Goal: Information Seeking & Learning: Learn about a topic

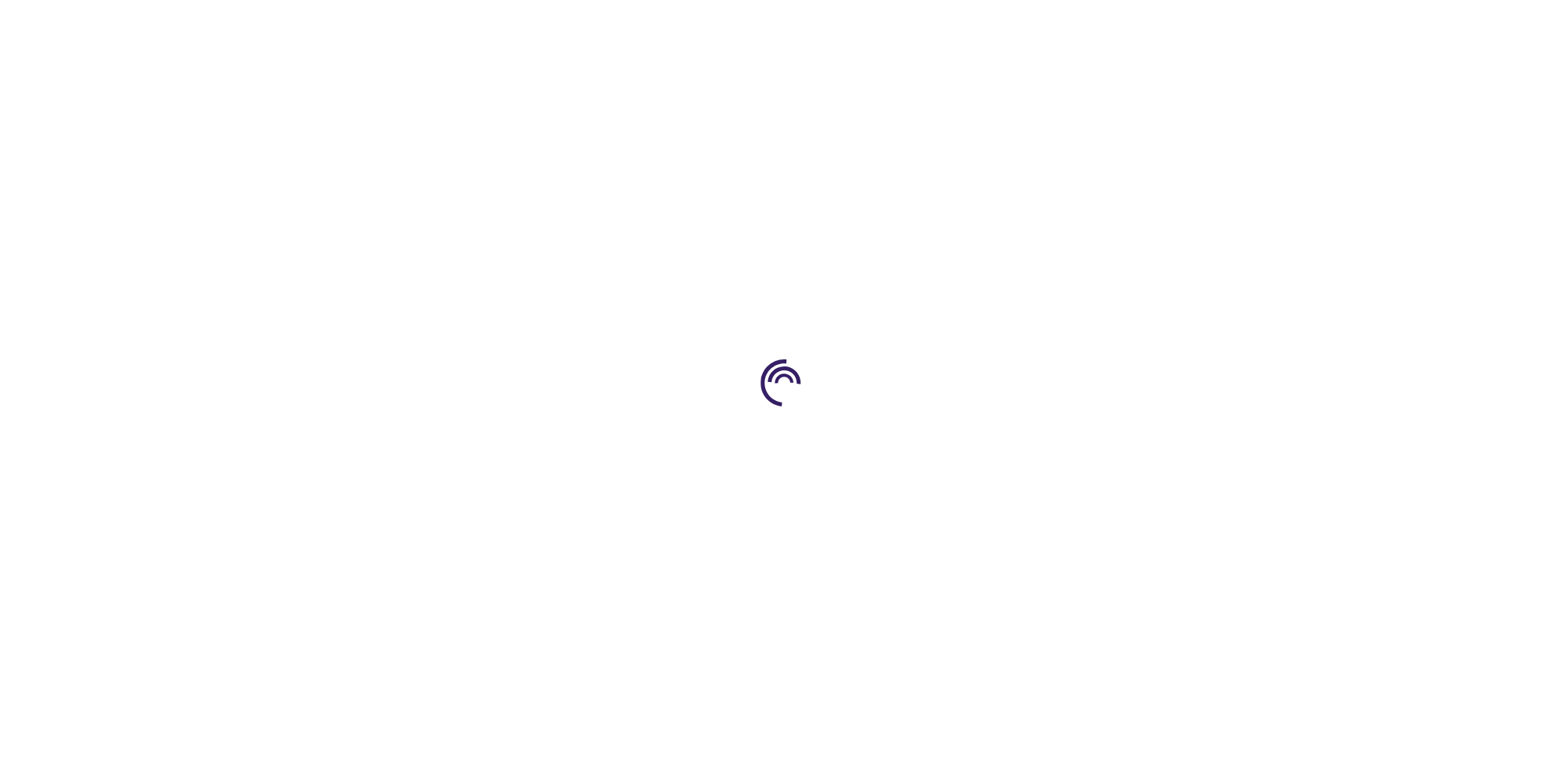
type input "0"
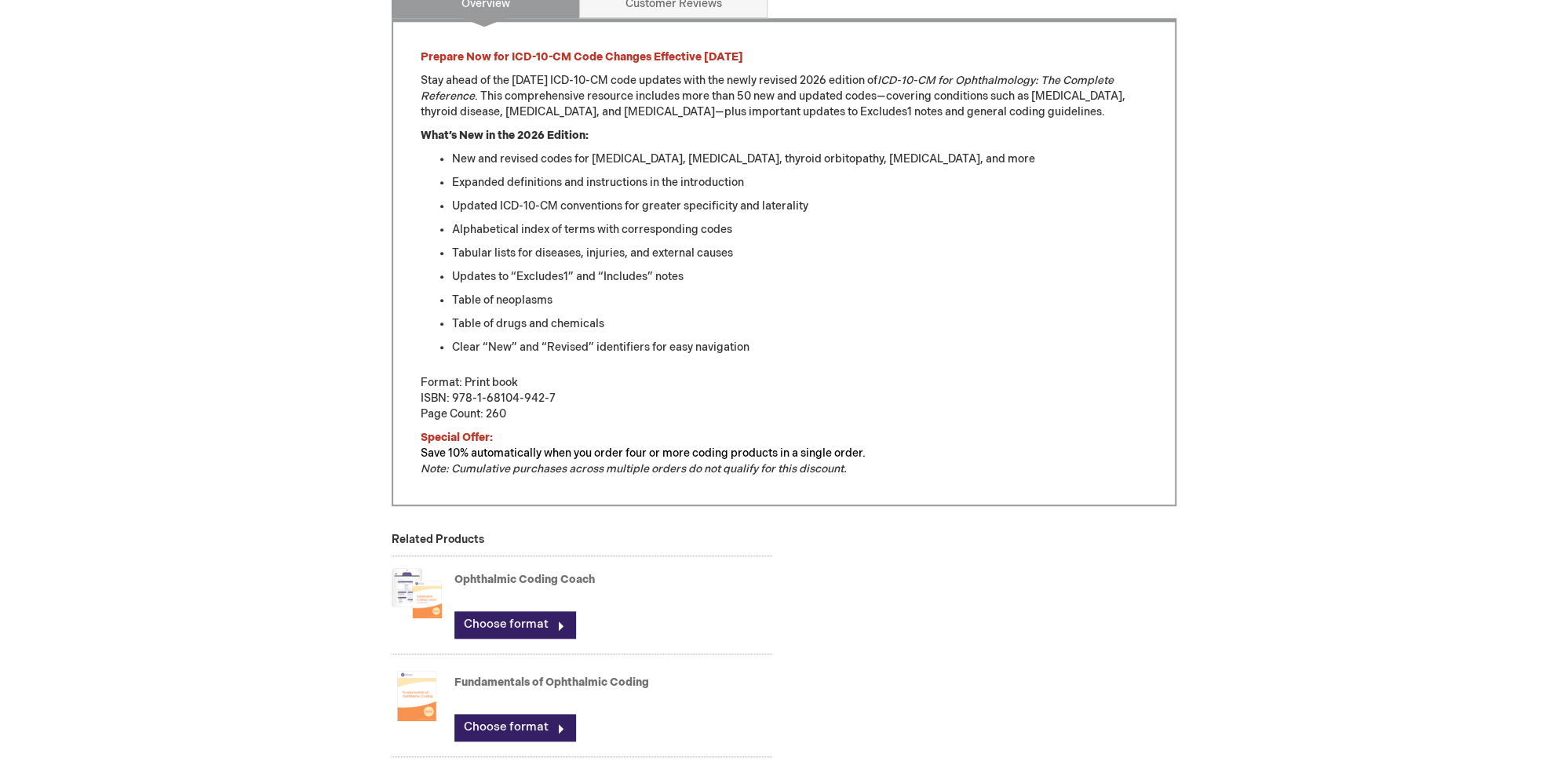
scroll to position [829, 0]
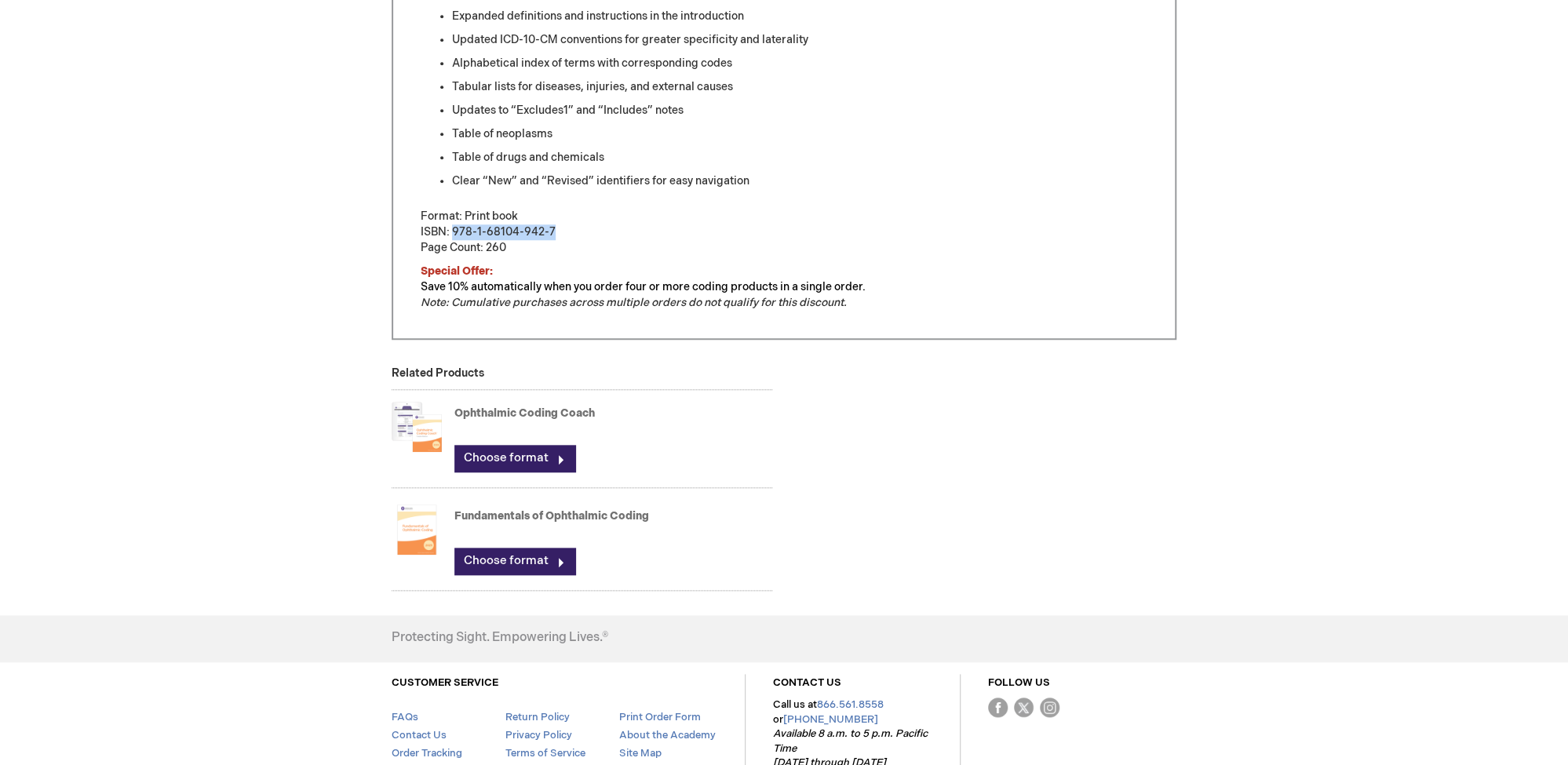
drag, startPoint x: 454, startPoint y: 238, endPoint x: 569, endPoint y: 237, distance: 115.0
click at [569, 237] on p "Format: Print book ISBN: 978-1-68104-942-7 Page Count: 260" at bounding box center [784, 232] width 727 height 47
copy p "978-1-68104-942-7"
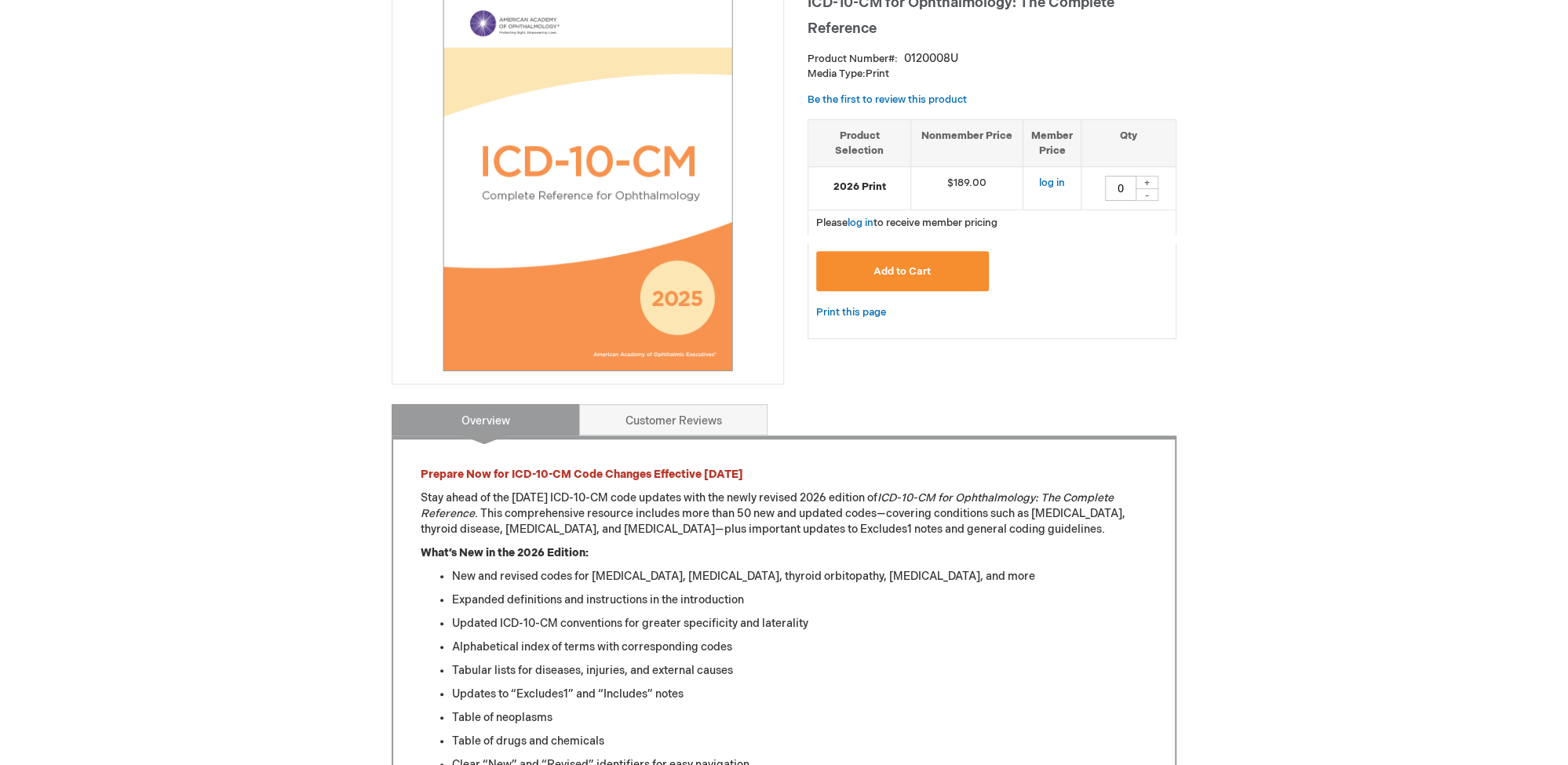
scroll to position [55, 0]
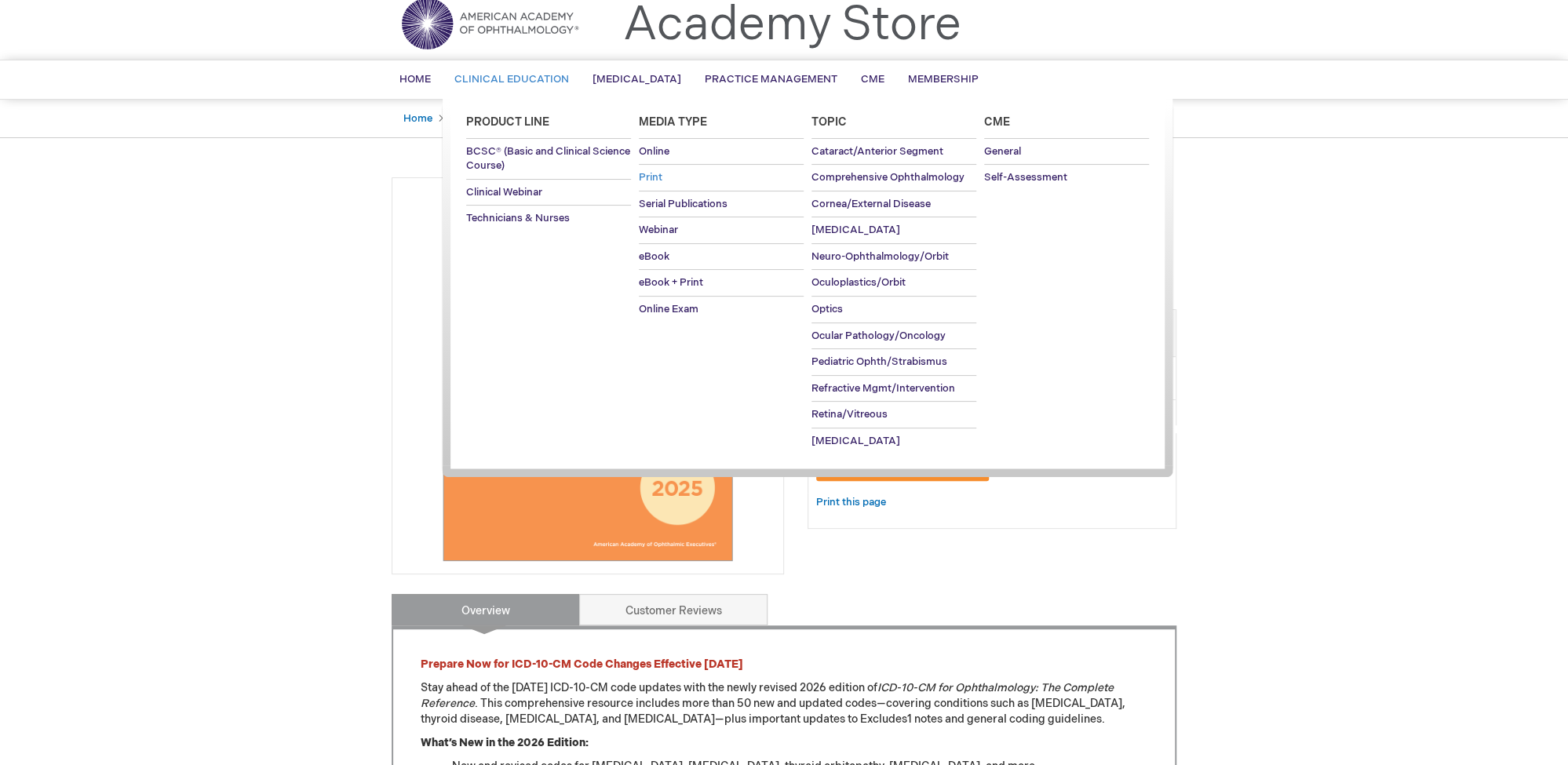
click at [650, 174] on span "Print" at bounding box center [650, 177] width 24 height 12
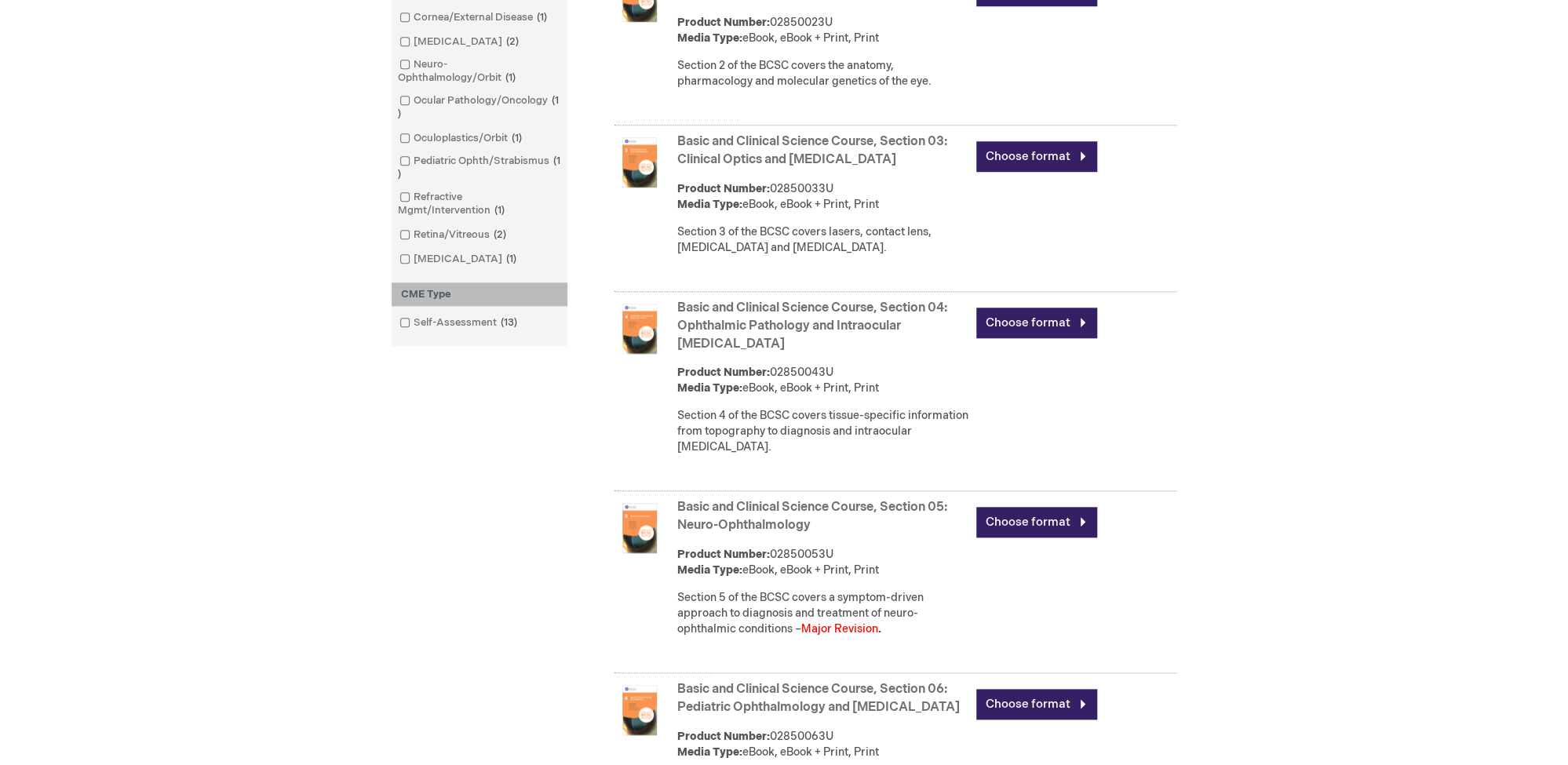
scroll to position [884, 0]
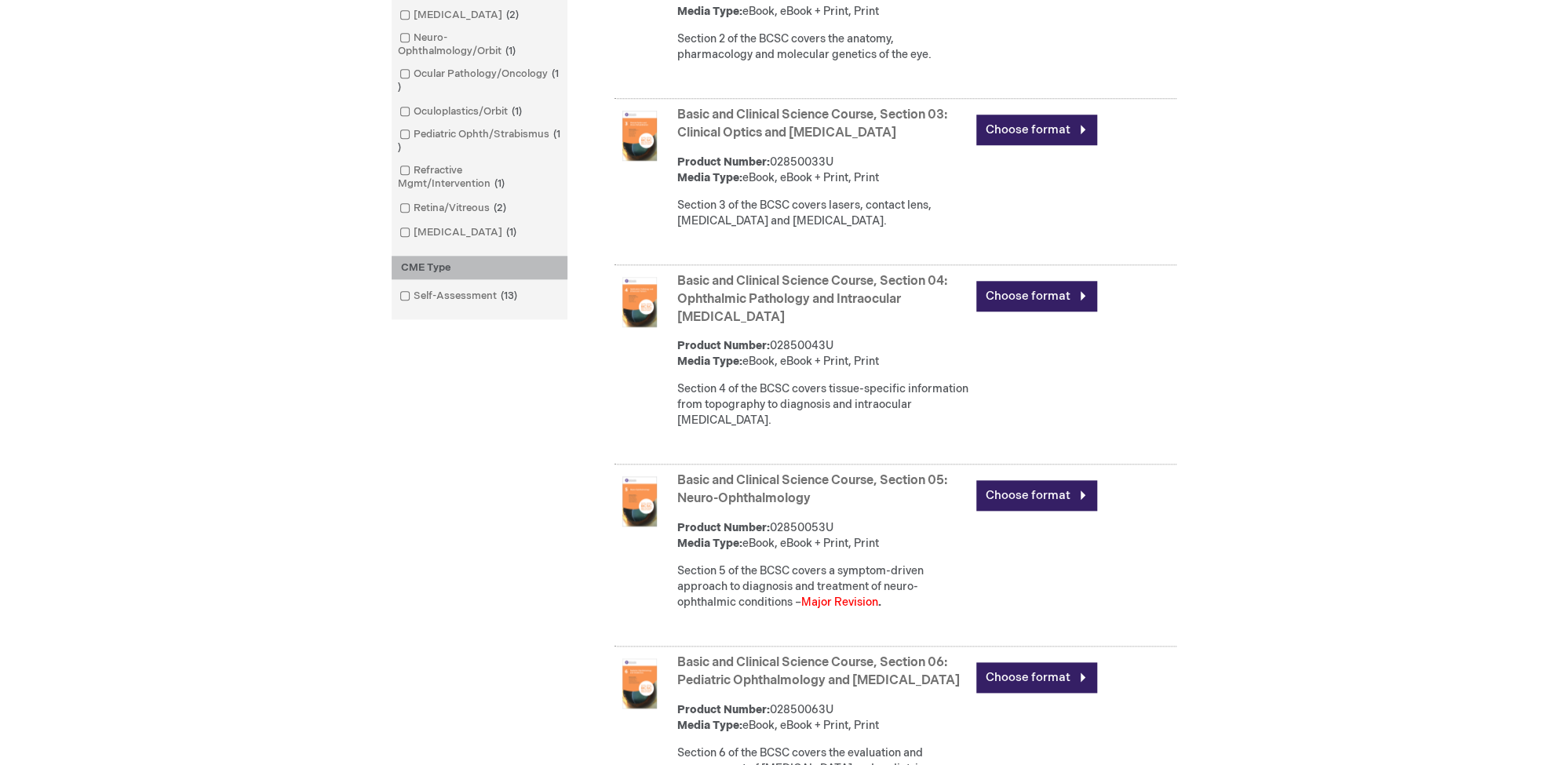
click at [782, 302] on link "Basic and Clinical Science Course, Section 04: Ophthalmic Pathology and Intraoc…" at bounding box center [812, 300] width 270 height 51
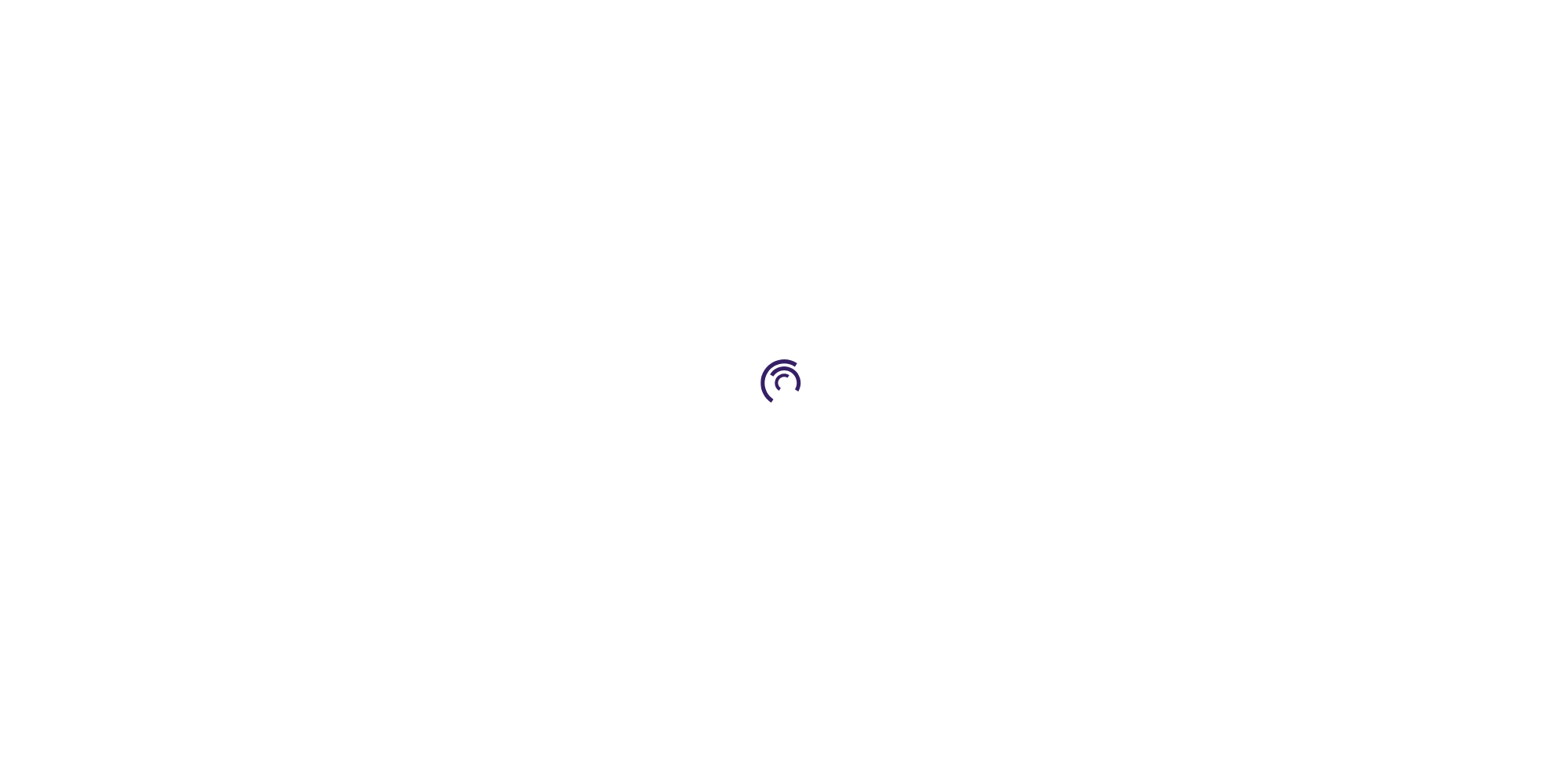
type input "0"
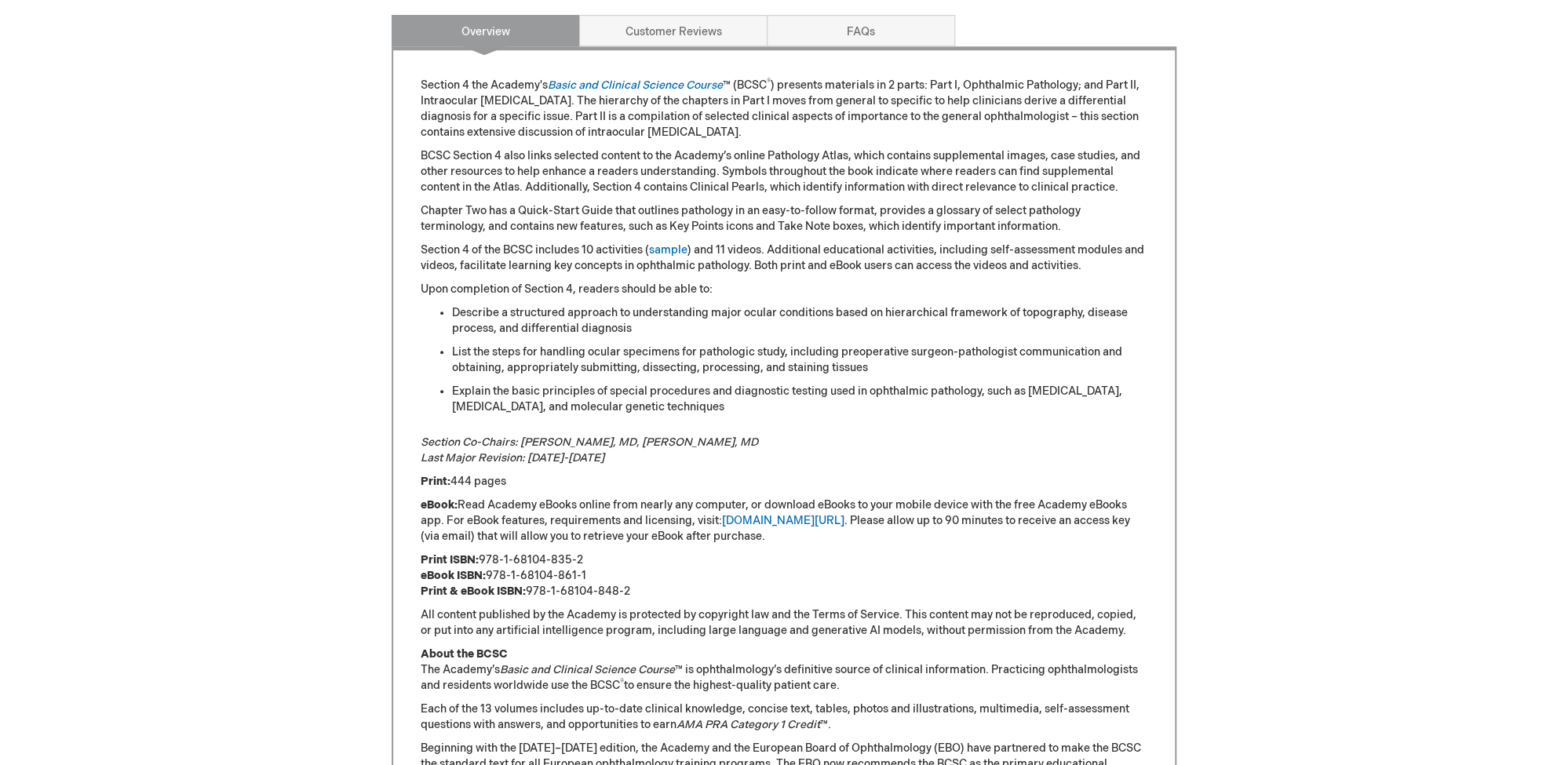
scroll to position [1049, 0]
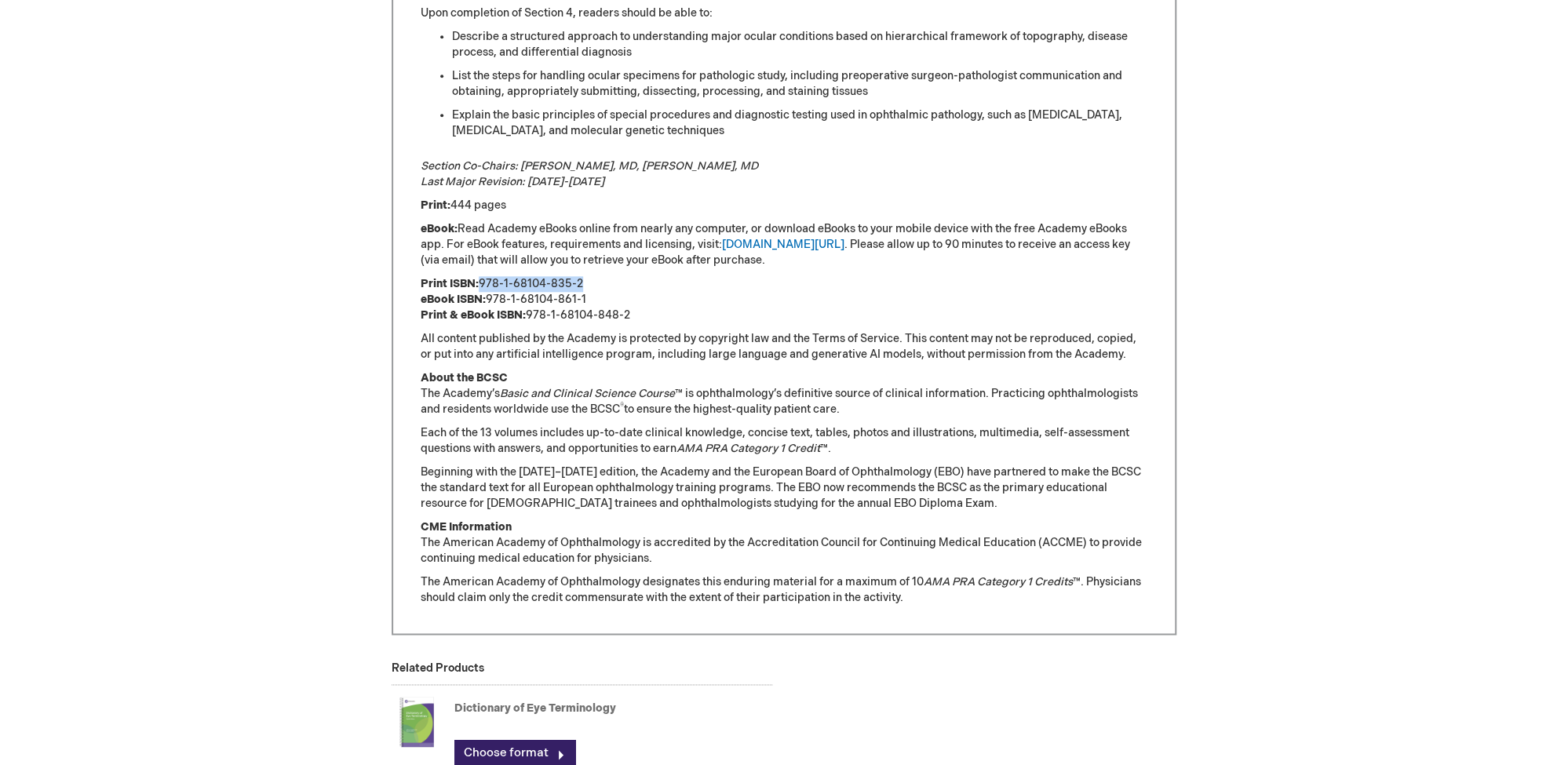
drag, startPoint x: 481, startPoint y: 267, endPoint x: 583, endPoint y: 262, distance: 102.1
click at [583, 262] on div "Section 4 the Academy's Basic and Clinical Science Course ™ (BCSC ® ) presents …" at bounding box center [784, 203] width 727 height 805
copy p "978-1-68104-835-2"
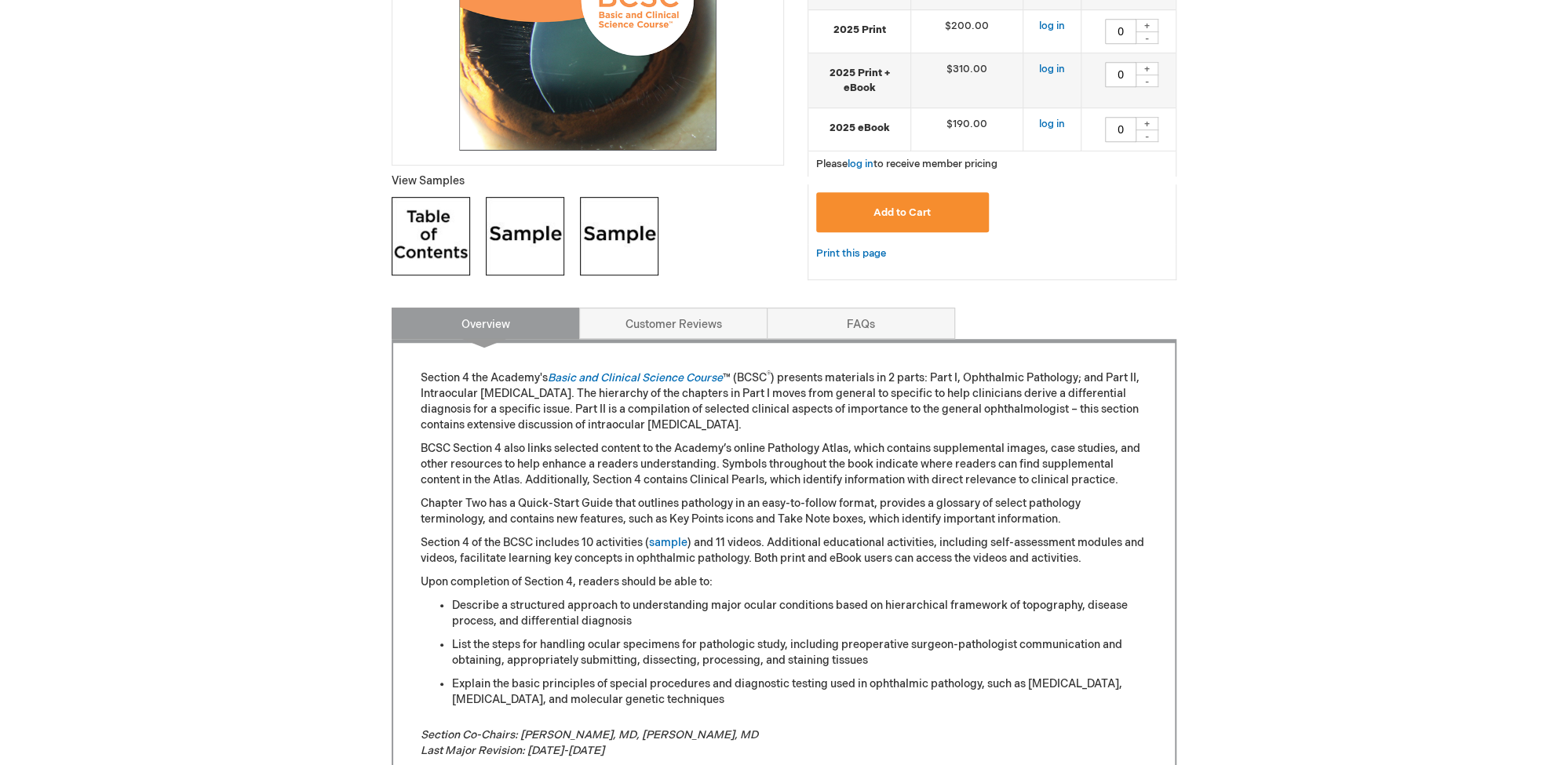
scroll to position [0, 0]
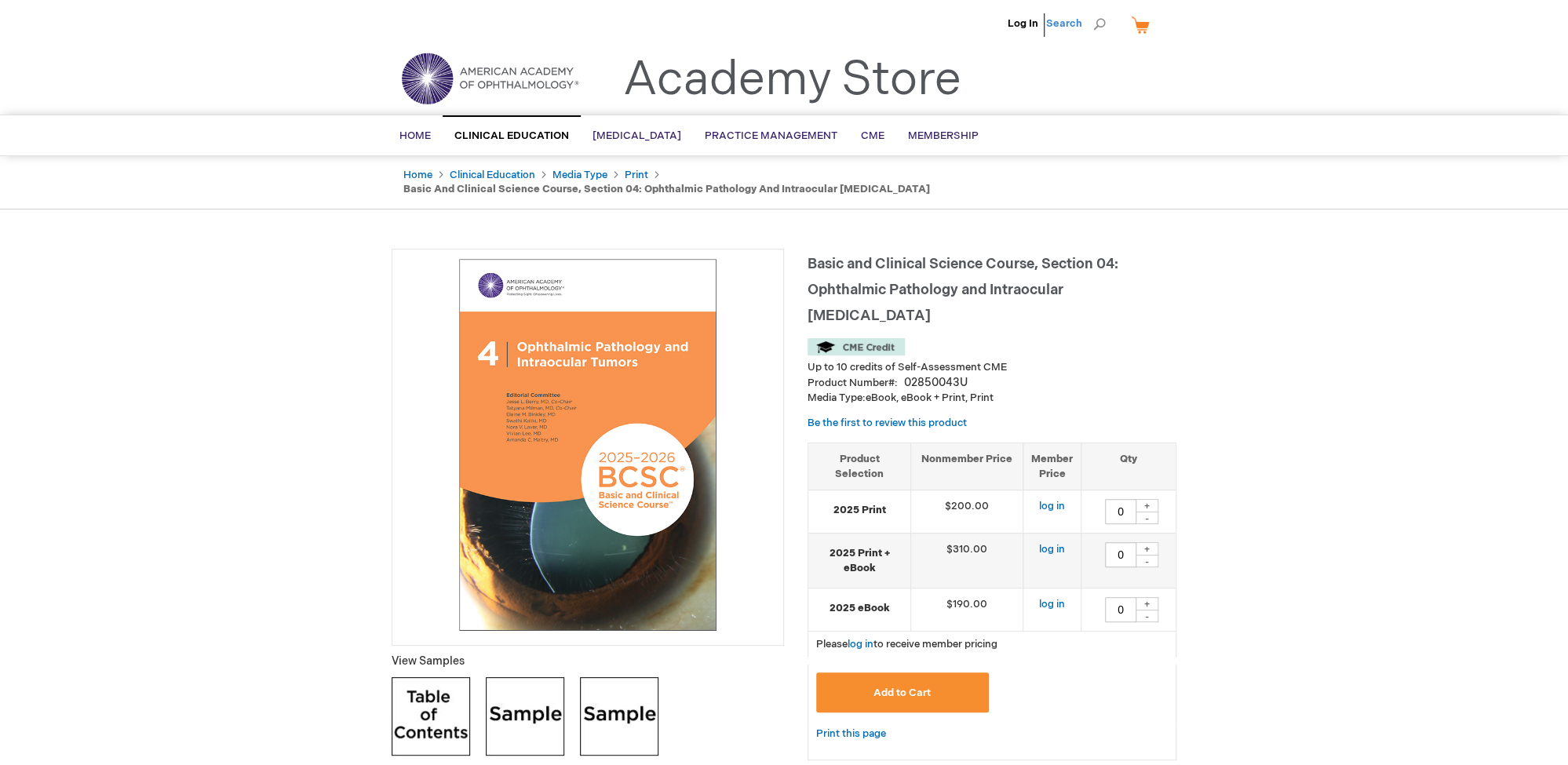
click at [1081, 22] on span "Search" at bounding box center [1076, 24] width 59 height 31
type input "VISUAL FIELD"
click at [1093, 12] on button "Search" at bounding box center [1099, 24] width 12 height 25
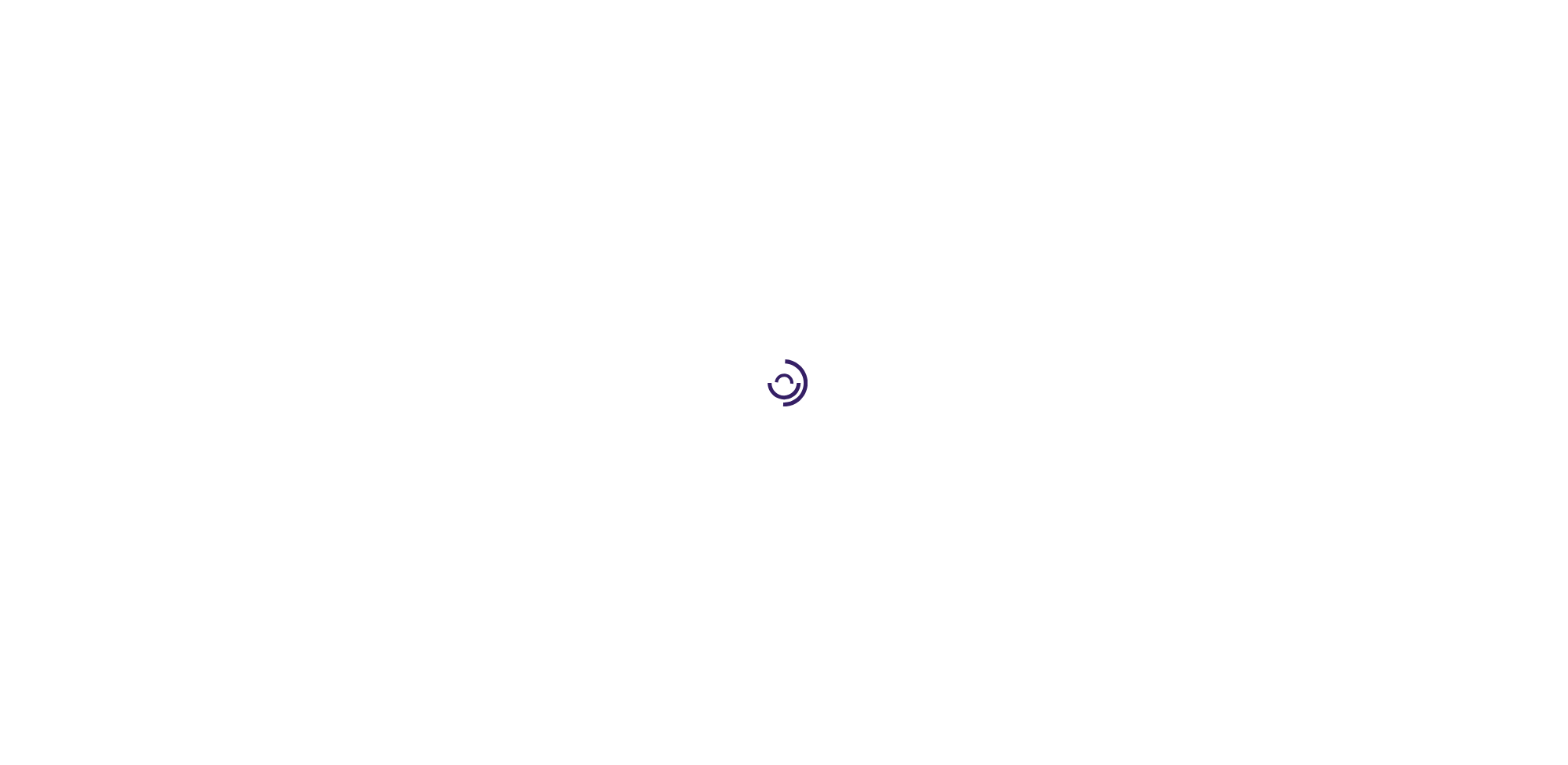
type input "0"
